Goal: Register for event/course

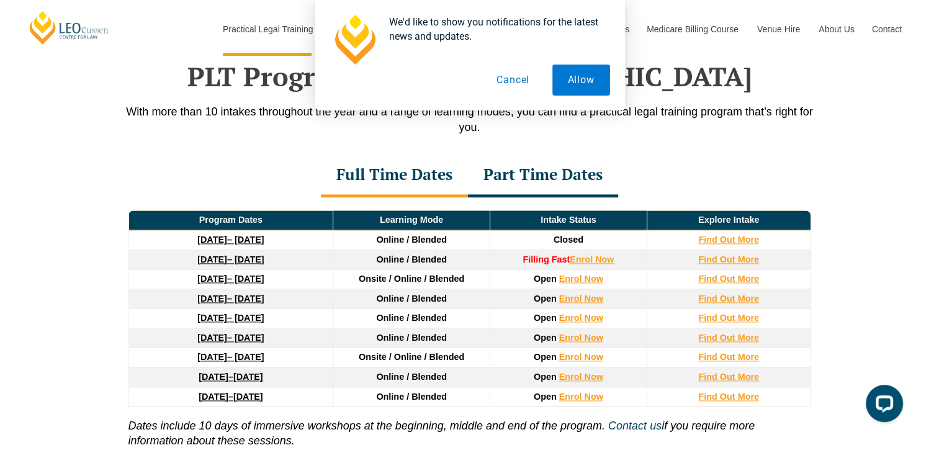
scroll to position [1680, 0]
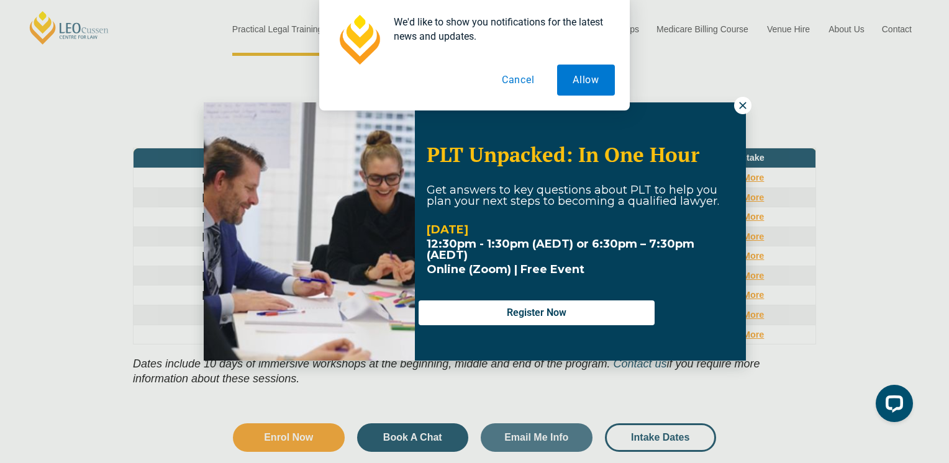
click at [745, 104] on div "We'd like to show you notifications for the latest news and updates. Allow Canc…" at bounding box center [474, 55] width 949 height 110
click at [744, 104] on div "We'd like to show you notifications for the latest news and updates. Allow Canc…" at bounding box center [474, 55] width 949 height 110
click at [518, 79] on button "Cancel" at bounding box center [518, 80] width 64 height 31
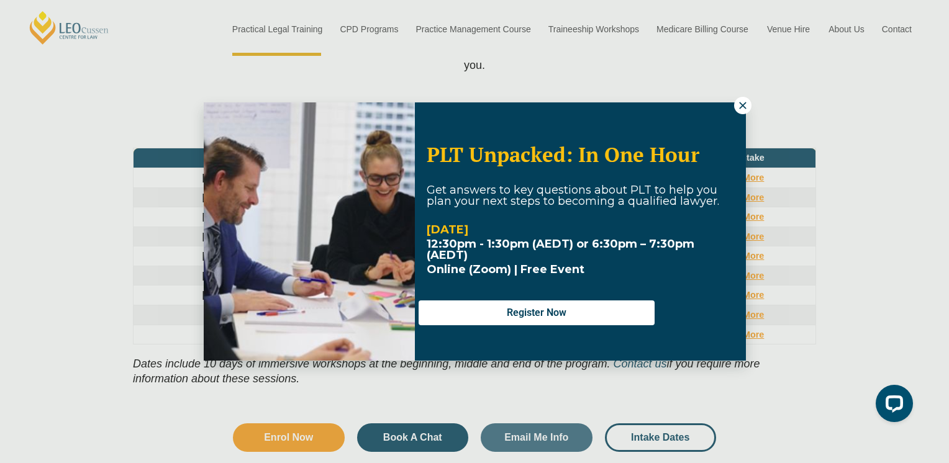
click at [741, 101] on icon at bounding box center [742, 105] width 11 height 11
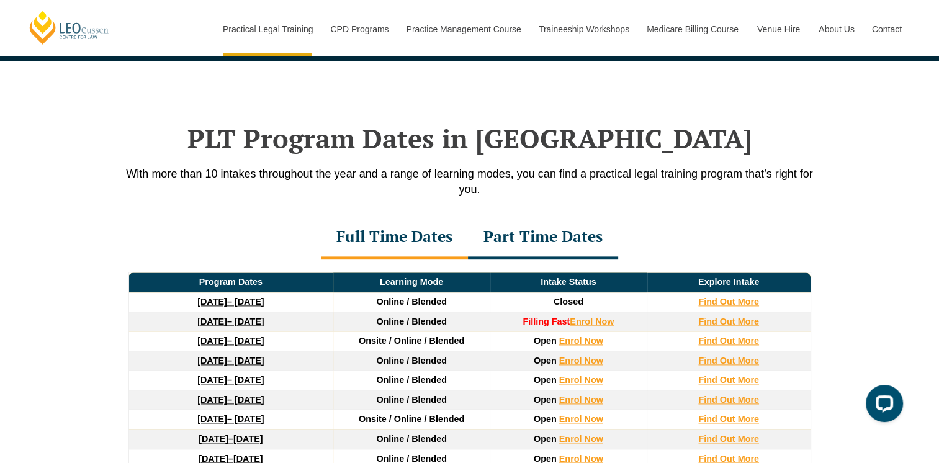
scroll to position [1618, 0]
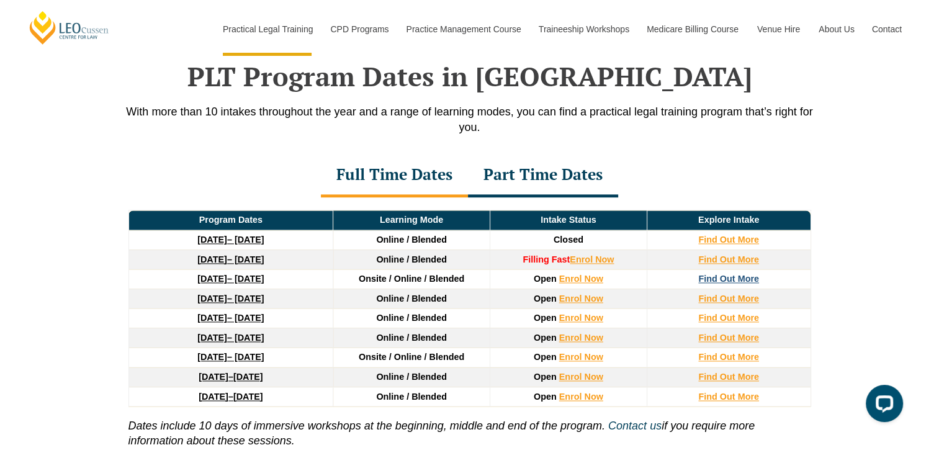
click at [728, 279] on strong "Find Out More" at bounding box center [728, 279] width 61 height 10
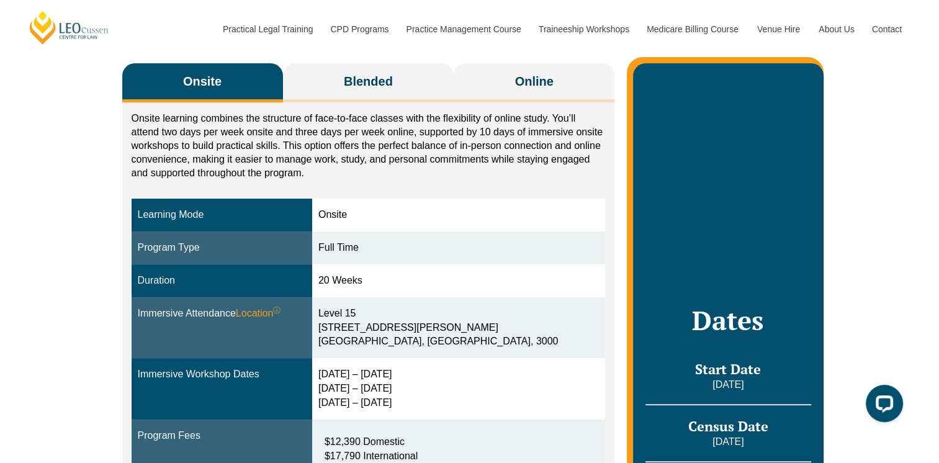
scroll to position [186, 0]
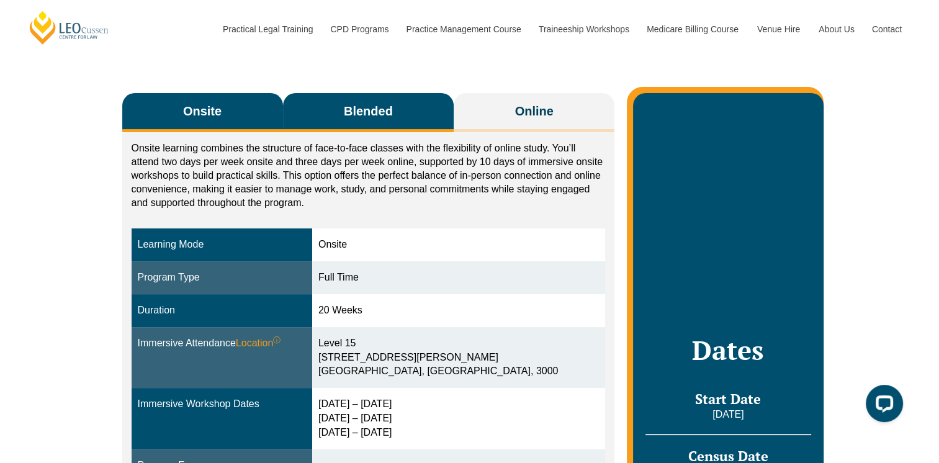
click at [356, 107] on span "Blended" at bounding box center [368, 110] width 49 height 17
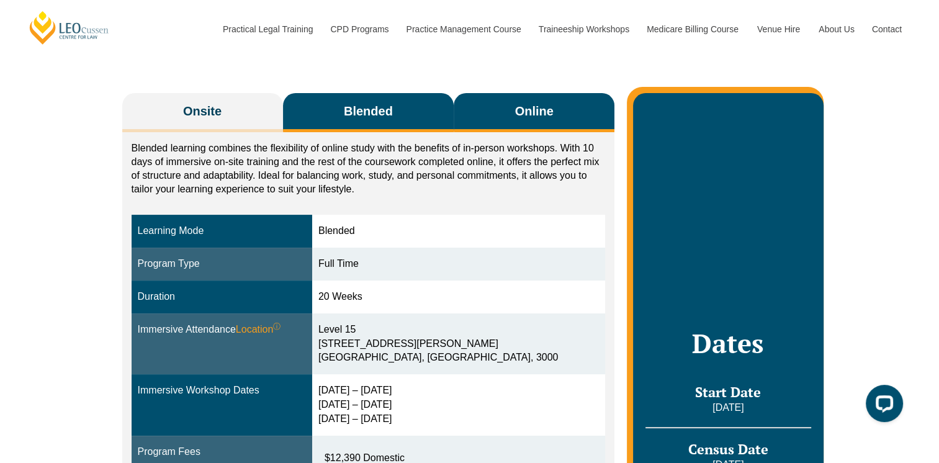
click at [534, 106] on span "Online" at bounding box center [534, 110] width 38 height 17
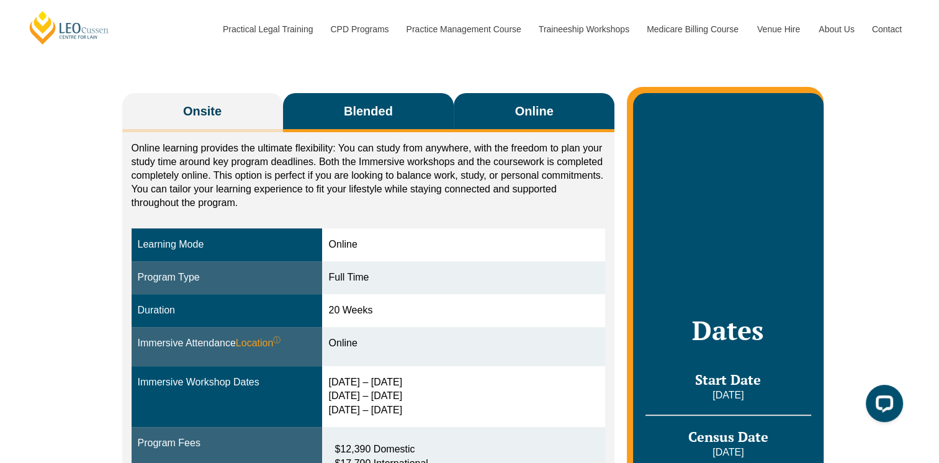
click at [418, 118] on button "Blended" at bounding box center [368, 112] width 171 height 39
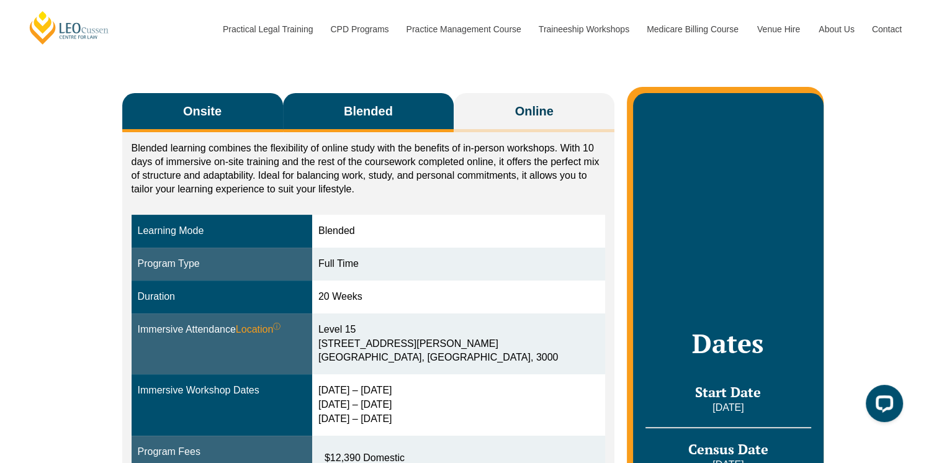
click at [187, 119] on span "Onsite" at bounding box center [202, 110] width 38 height 17
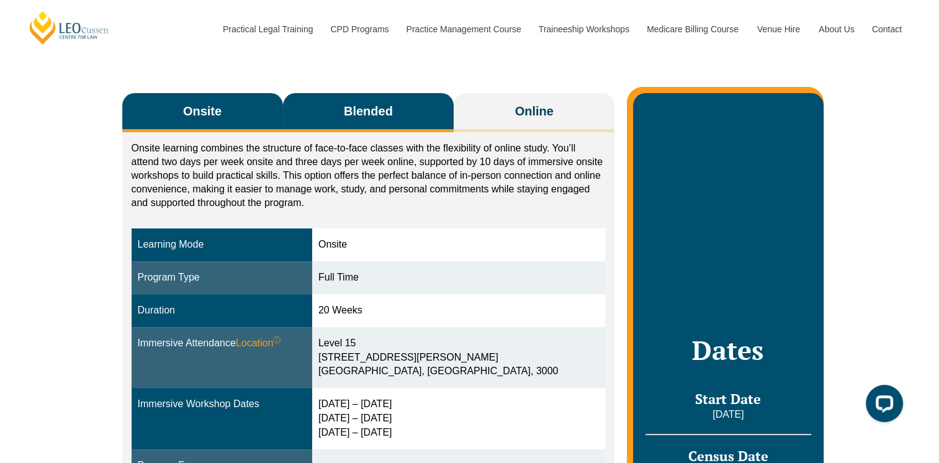
click at [359, 110] on span "Blended" at bounding box center [368, 110] width 49 height 17
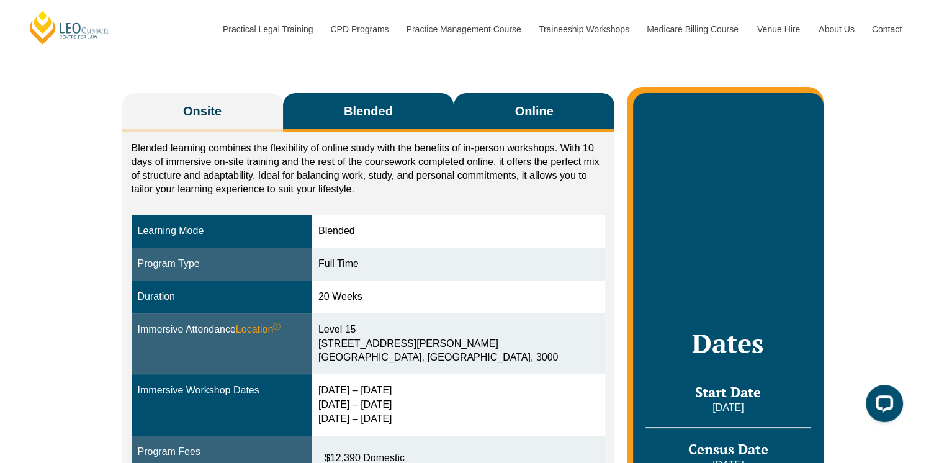
click at [491, 118] on button "Online" at bounding box center [534, 112] width 161 height 39
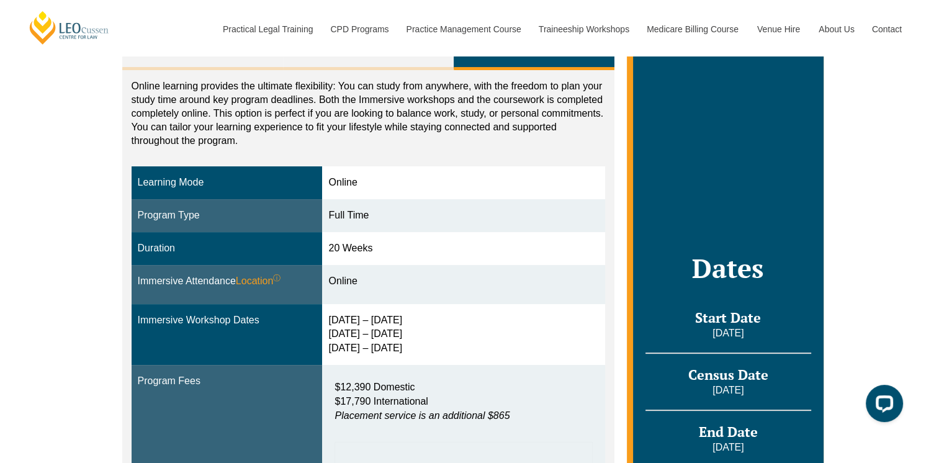
scroll to position [497, 0]
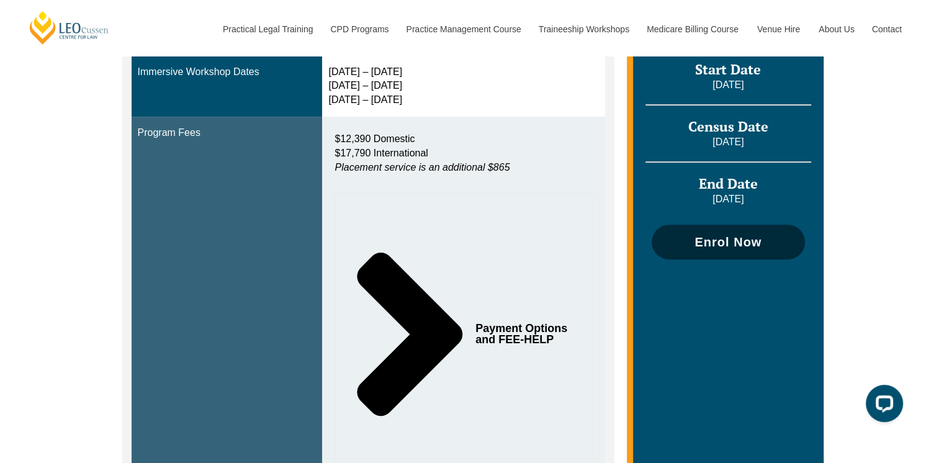
click at [685, 247] on link "Enrol Now" at bounding box center [728, 242] width 153 height 35
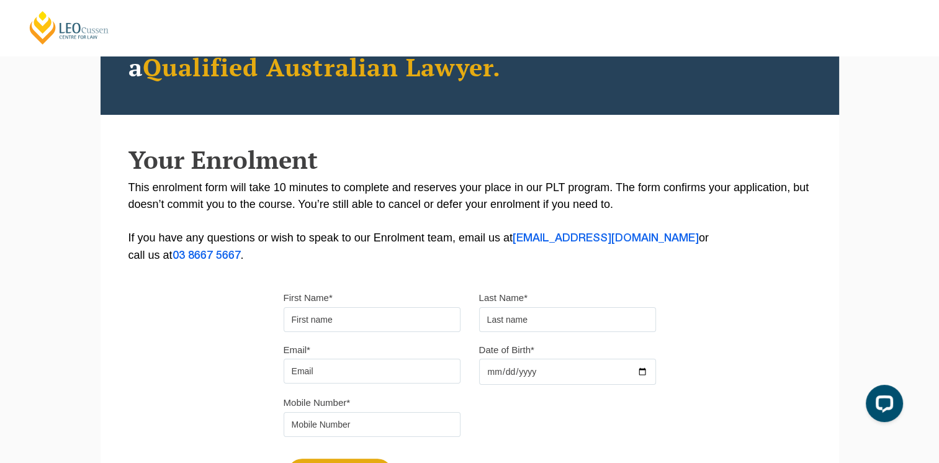
scroll to position [124, 0]
